Goal: Find specific page/section: Find specific page/section

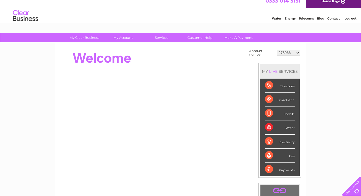
scroll to position [30, 0]
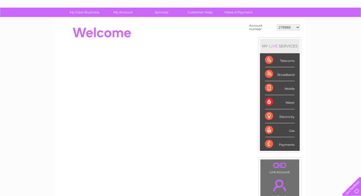
click at [281, 88] on div "Mobile" at bounding box center [280, 88] width 30 height 14
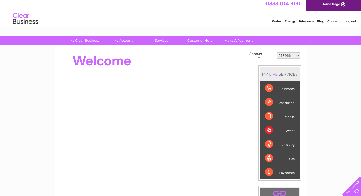
scroll to position [0, 0]
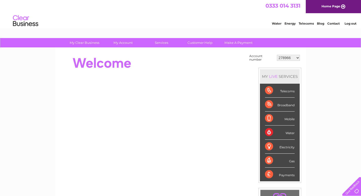
click at [278, 23] on link "Water" at bounding box center [277, 24] width 10 height 4
